Goal: Check status

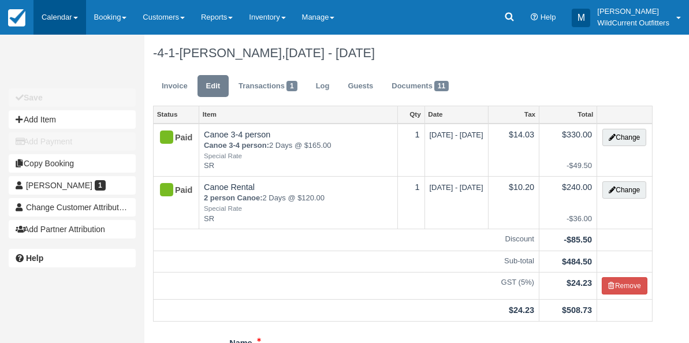
click at [45, 15] on link "Calendar" at bounding box center [59, 17] width 53 height 35
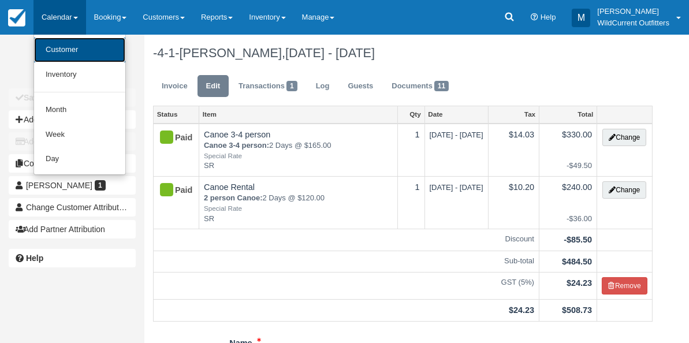
click at [56, 45] on link "Customer" at bounding box center [79, 50] width 91 height 25
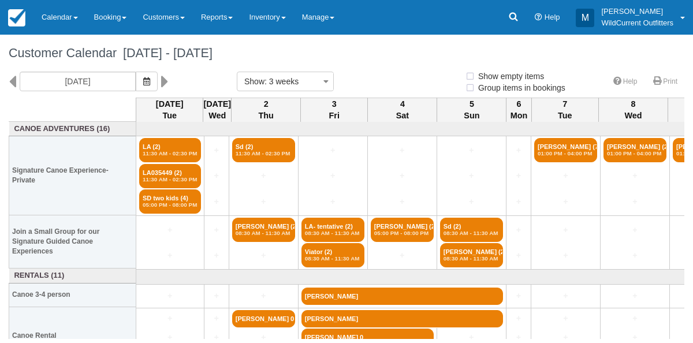
select select
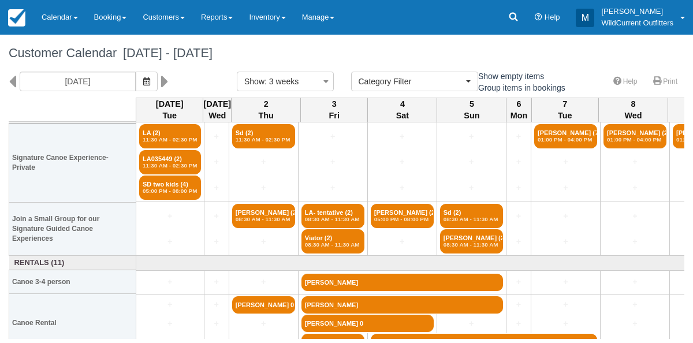
scroll to position [14, 0]
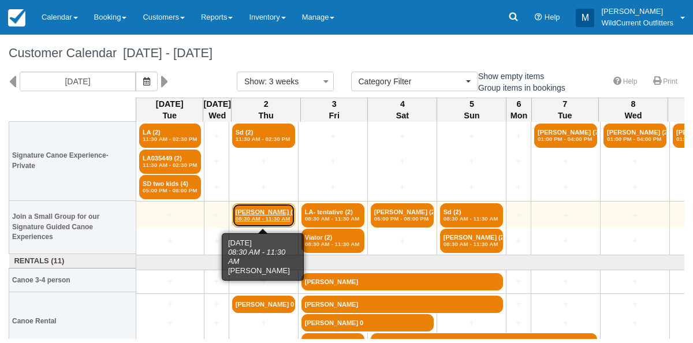
click at [255, 218] on em "08:30 AM - 11:30 AM" at bounding box center [264, 218] width 56 height 7
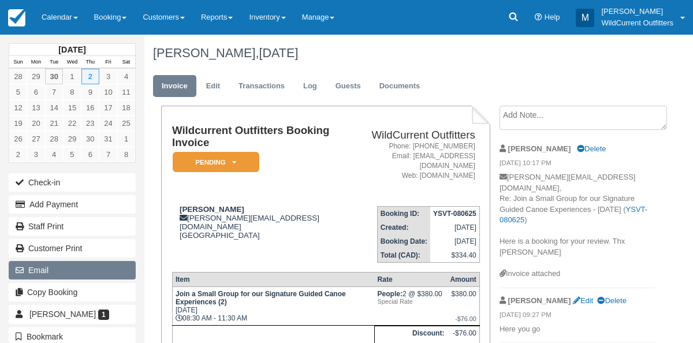
click at [66, 262] on button "Email" at bounding box center [72, 270] width 127 height 18
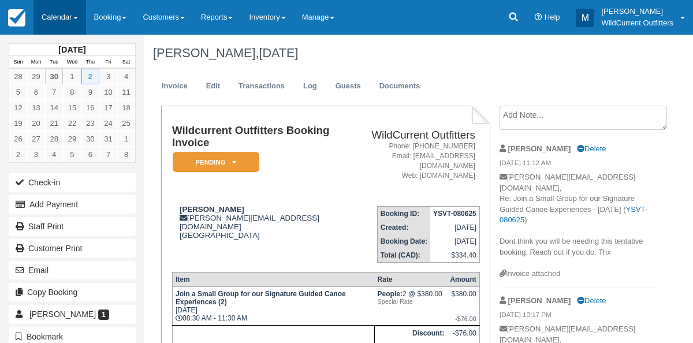
click at [62, 10] on link "Calendar" at bounding box center [59, 17] width 53 height 35
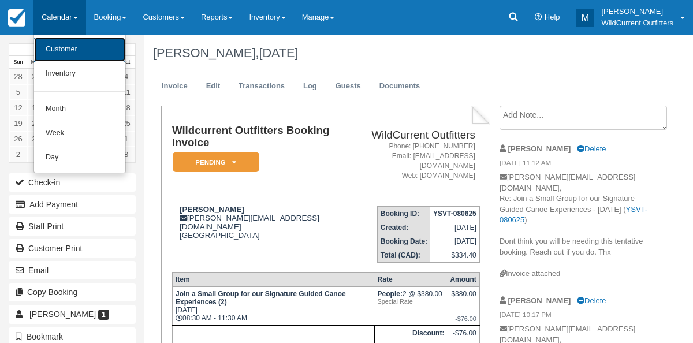
click at [56, 45] on link "Customer" at bounding box center [79, 50] width 91 height 24
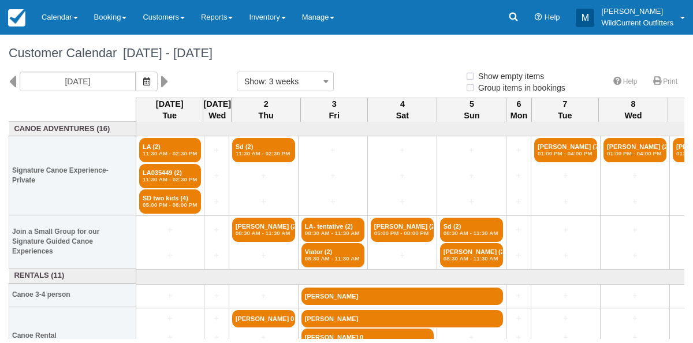
select select
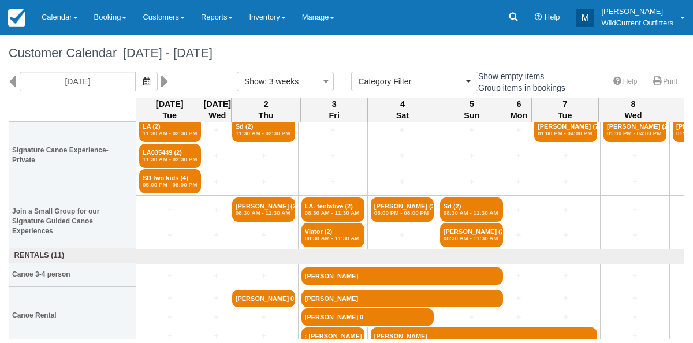
scroll to position [21, 0]
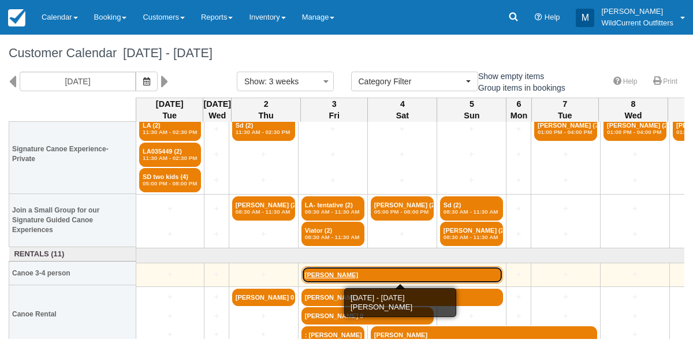
click at [321, 272] on link "[PERSON_NAME]" at bounding box center [401, 274] width 201 height 17
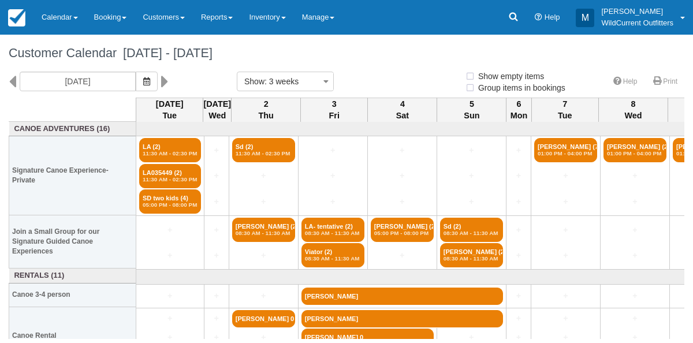
select select
